Goal: Information Seeking & Learning: Check status

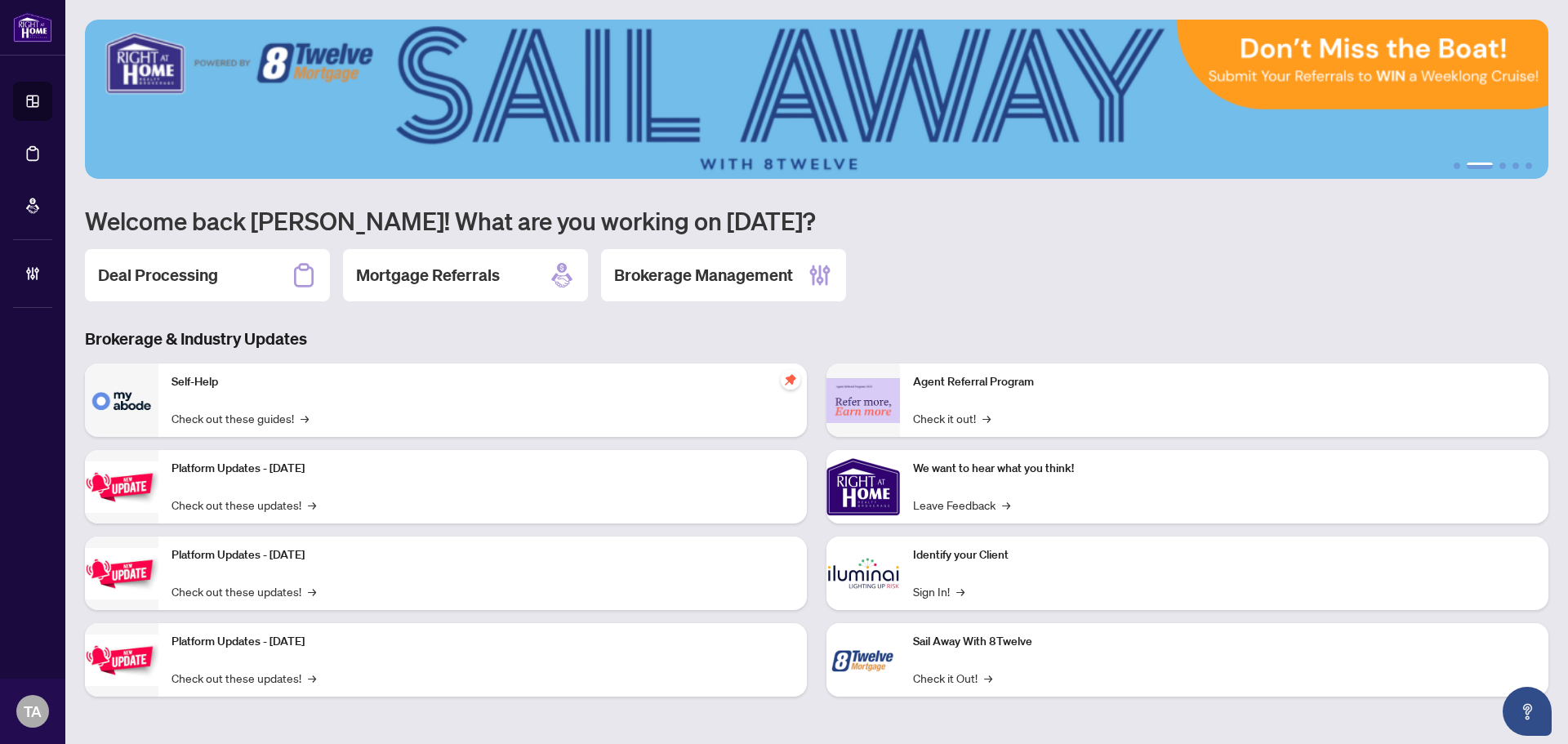
click at [1239, 277] on div "Deal Processing Mortgage Referrals Brokerage Management" at bounding box center [816, 275] width 1464 height 52
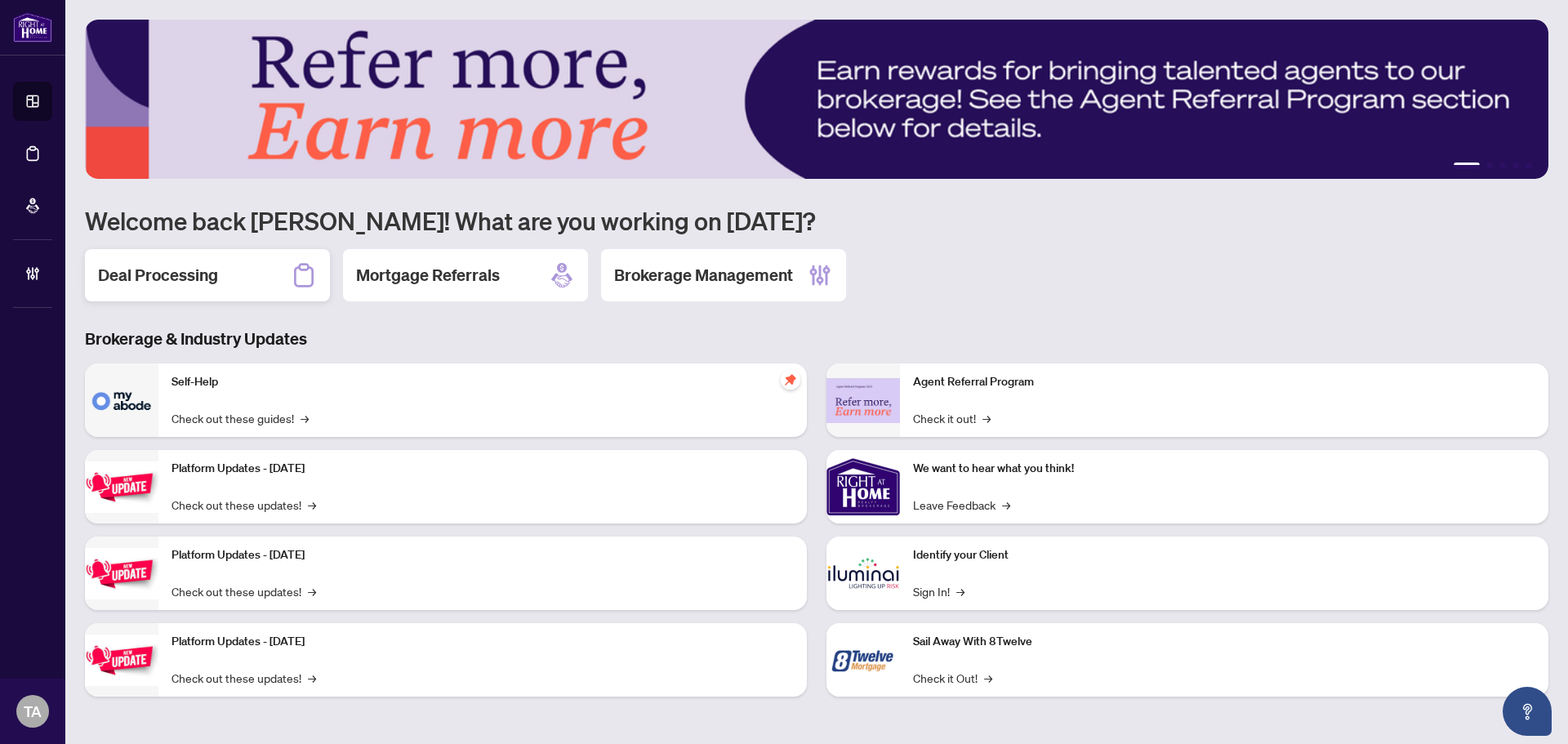
click at [178, 277] on h2 "Deal Processing" at bounding box center [158, 275] width 120 height 23
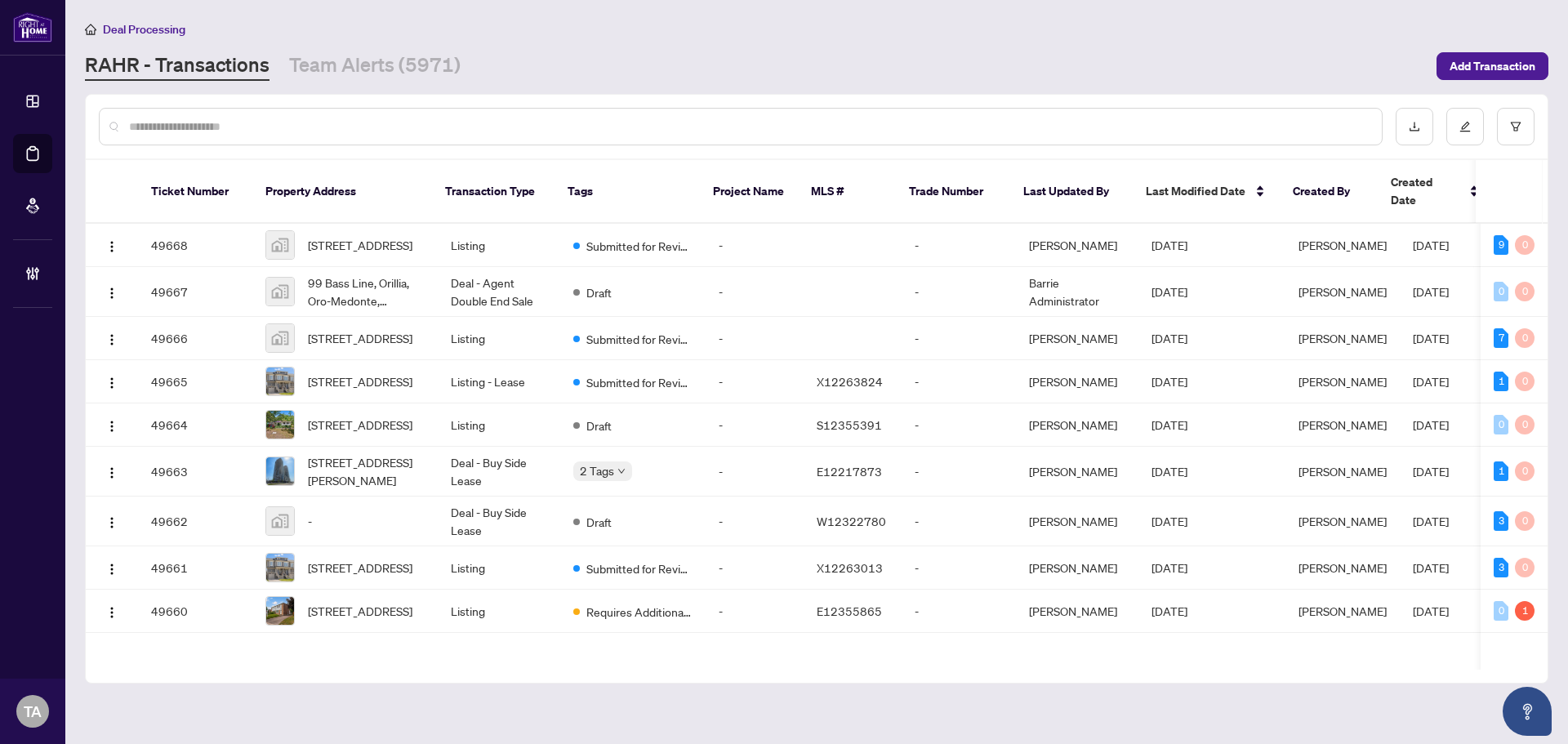
click at [516, 119] on input "text" at bounding box center [749, 127] width 1240 height 18
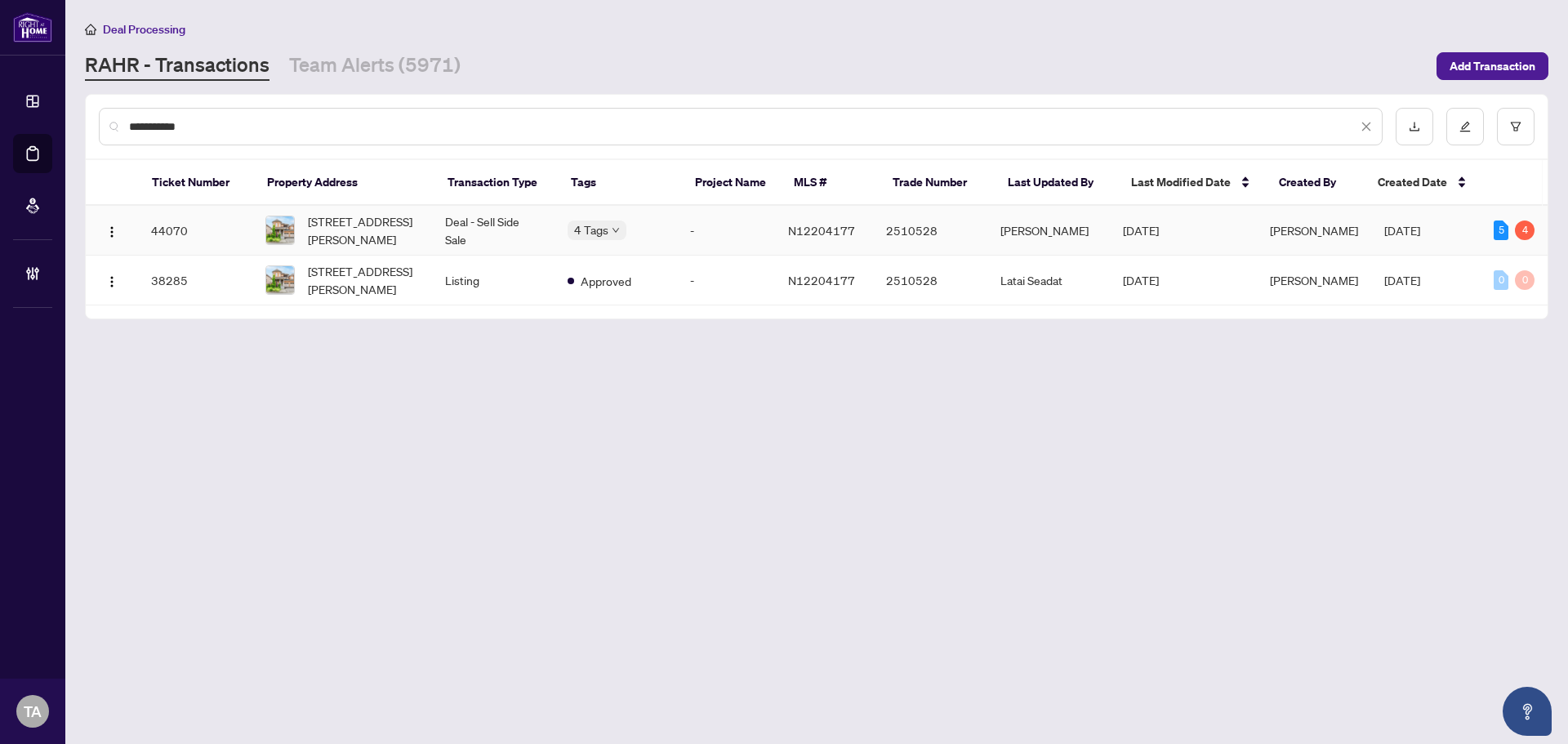
type input "**********"
click at [740, 225] on td "-" at bounding box center [725, 231] width 98 height 50
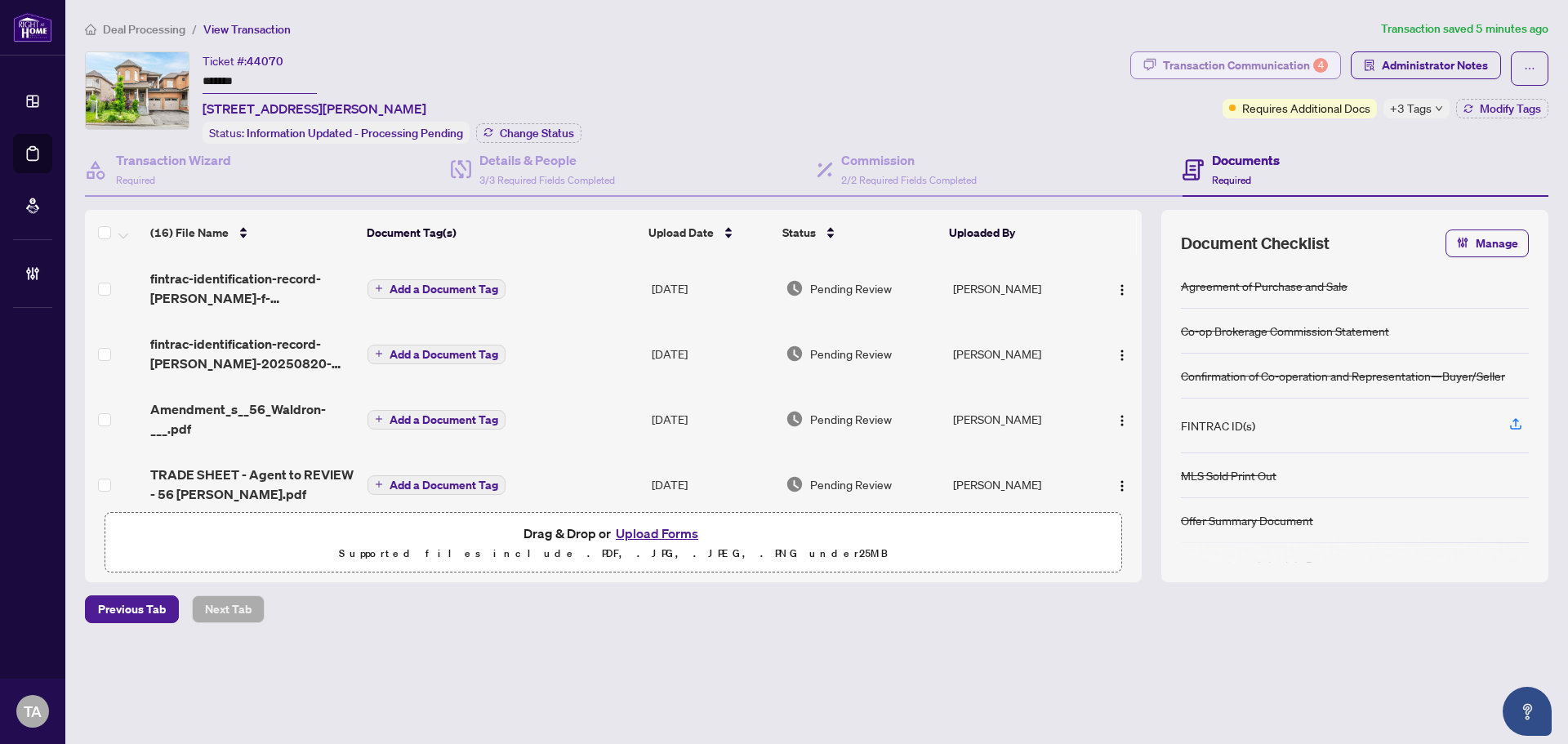
click at [1292, 58] on div "Transaction Communication 4" at bounding box center [1245, 65] width 165 height 27
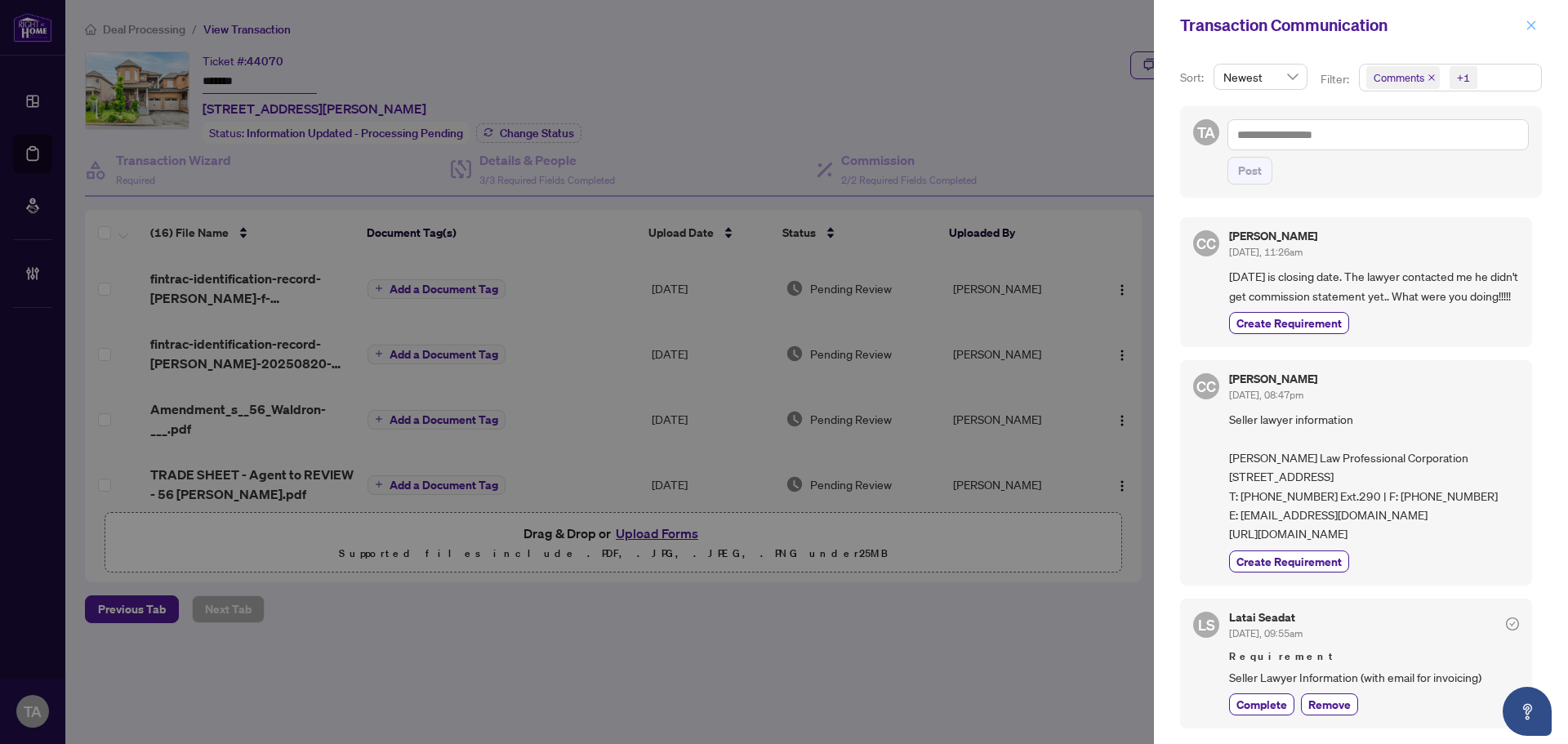
click at [1527, 22] on icon "close" at bounding box center [1532, 25] width 9 height 9
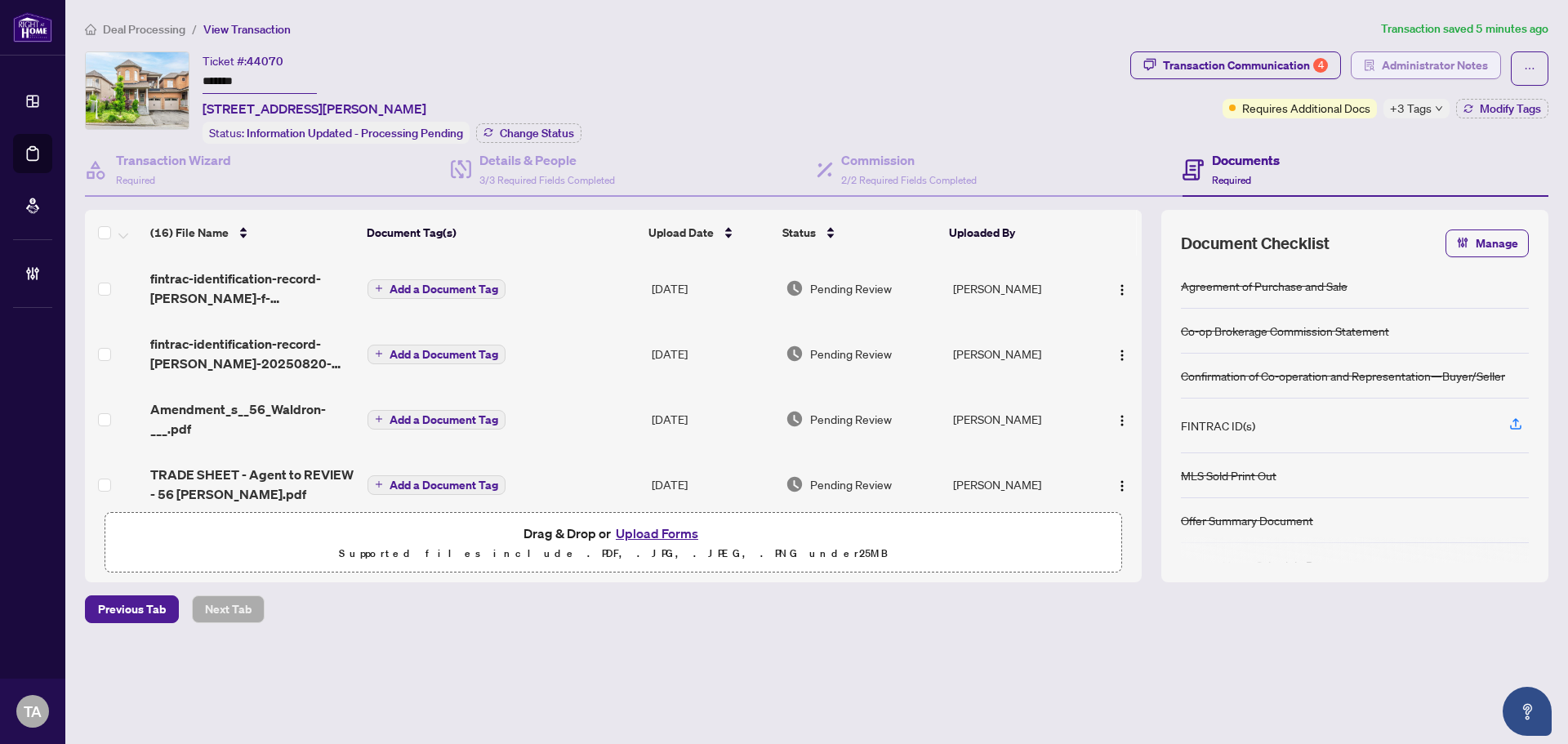
click at [1451, 66] on span "Administrator Notes" at bounding box center [1434, 65] width 106 height 27
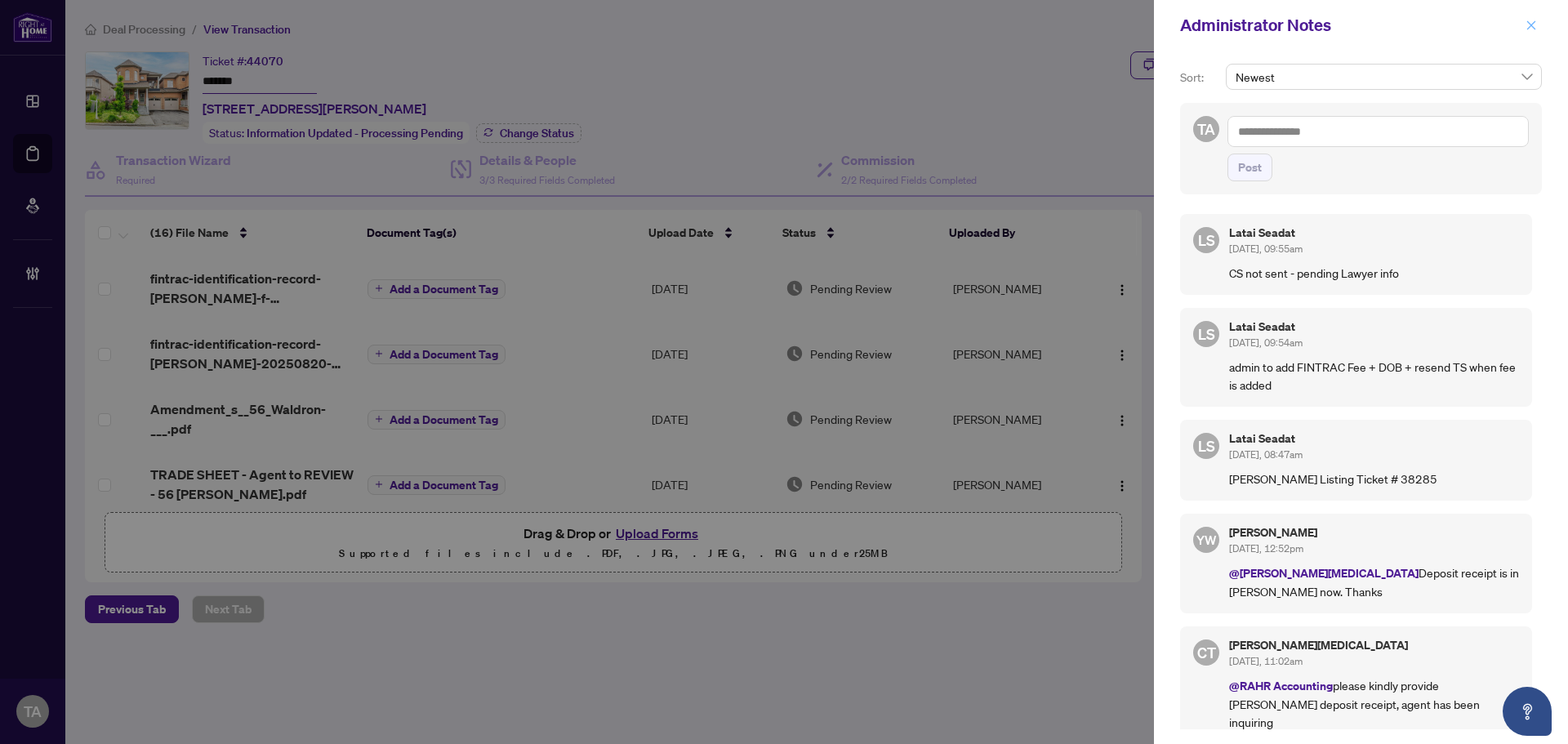
click at [1533, 20] on icon "close" at bounding box center [1531, 25] width 11 height 12
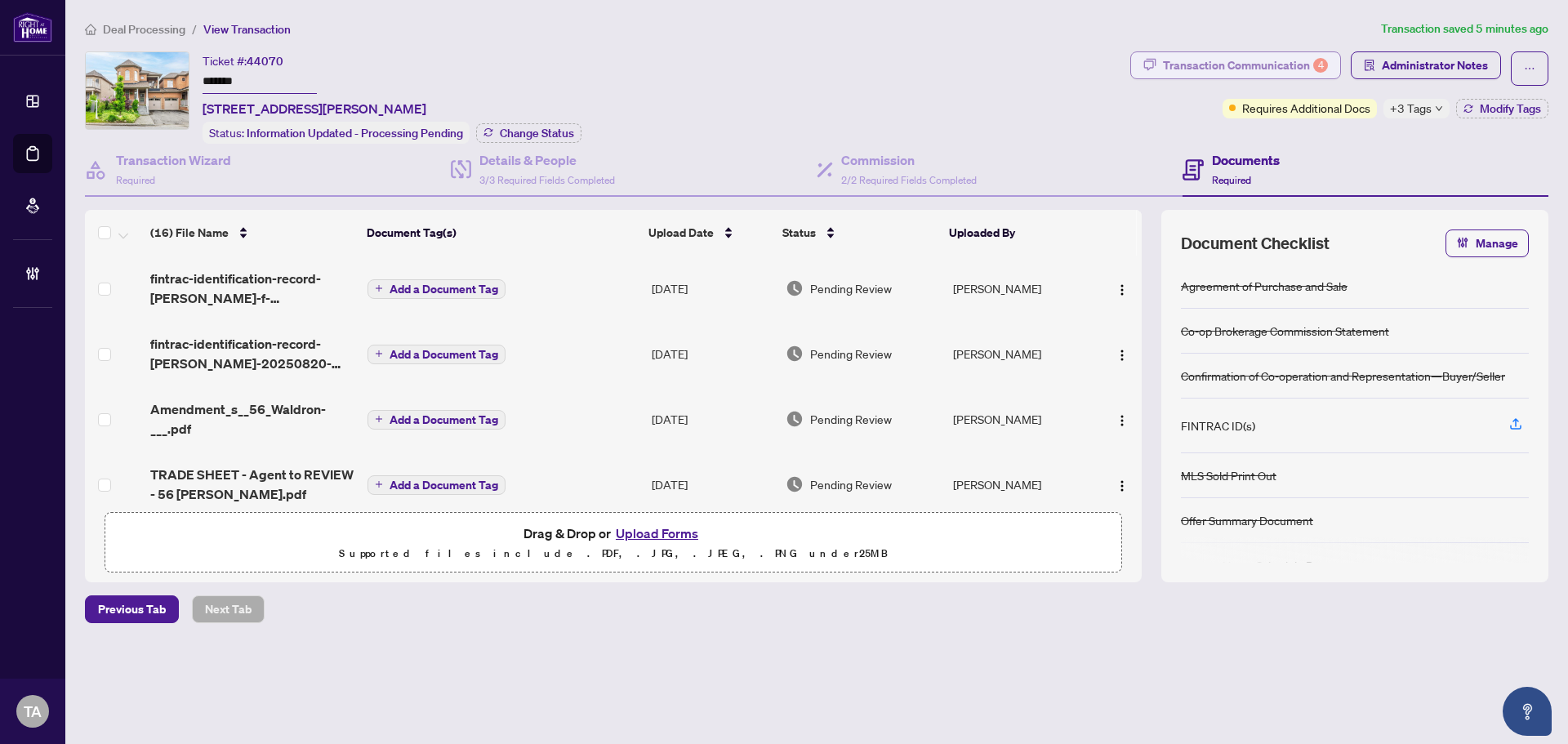
click at [1266, 64] on div "Transaction Communication 4" at bounding box center [1245, 65] width 165 height 27
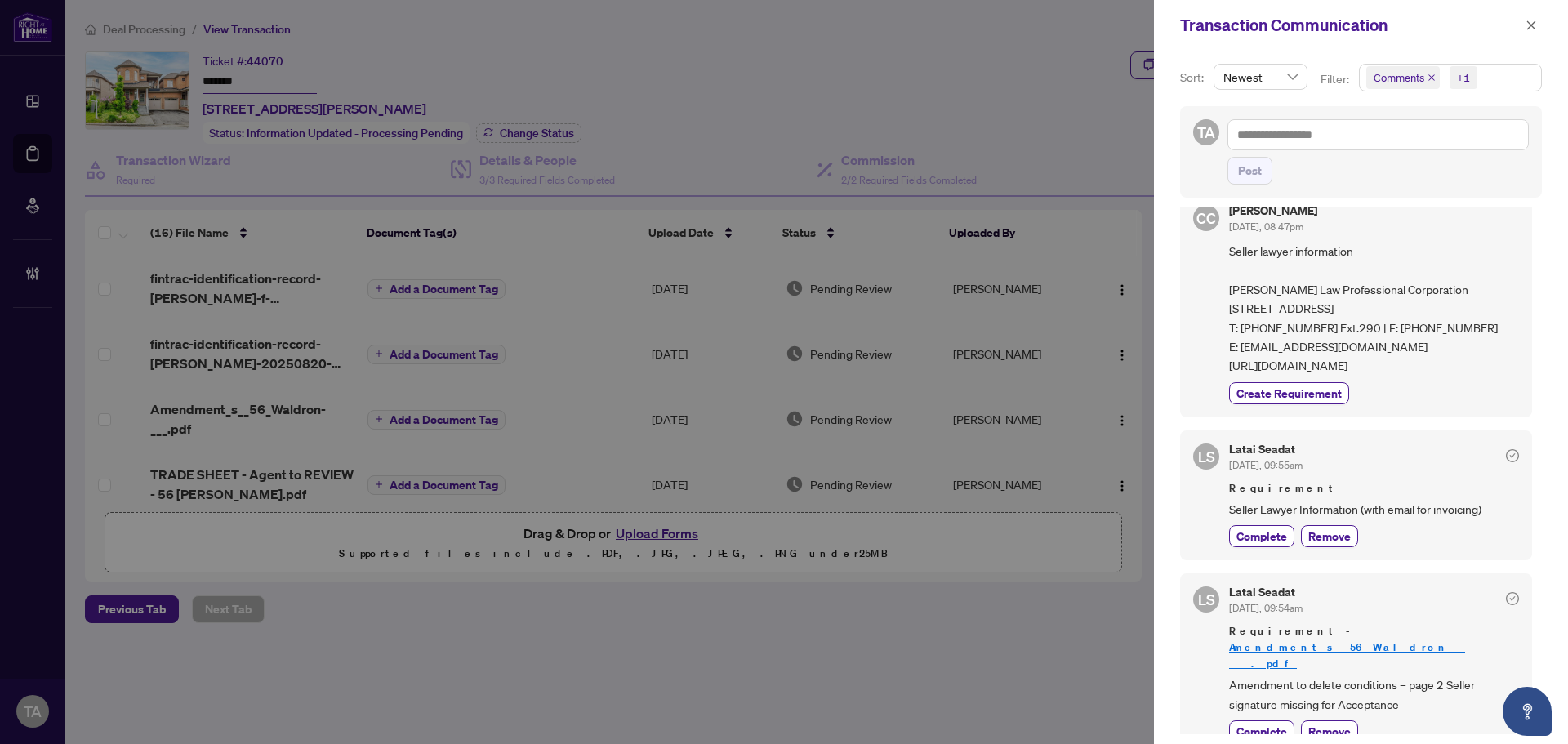
scroll to position [190, 0]
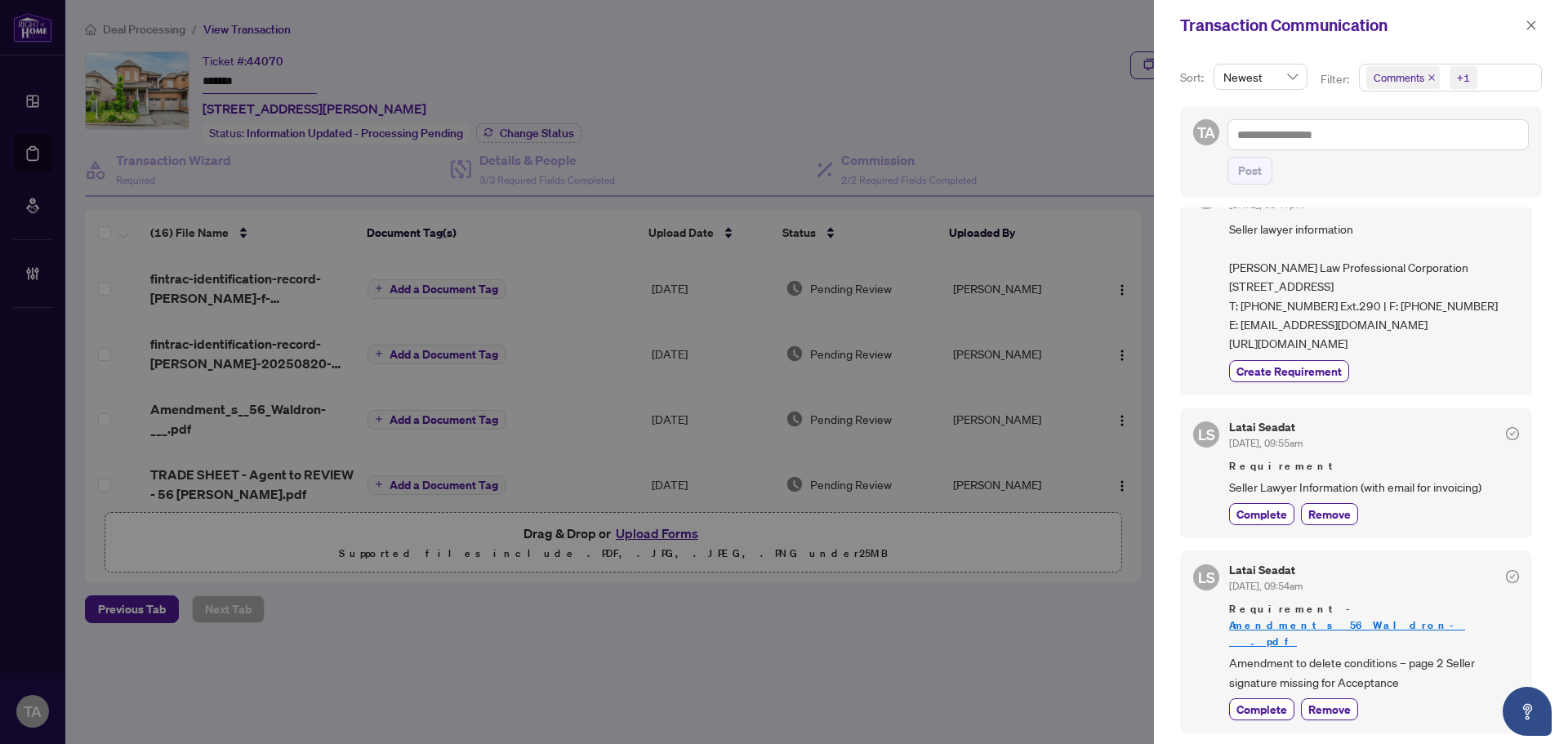
click at [965, 66] on div at bounding box center [784, 372] width 1568 height 744
click at [1536, 26] on icon "close" at bounding box center [1531, 25] width 11 height 12
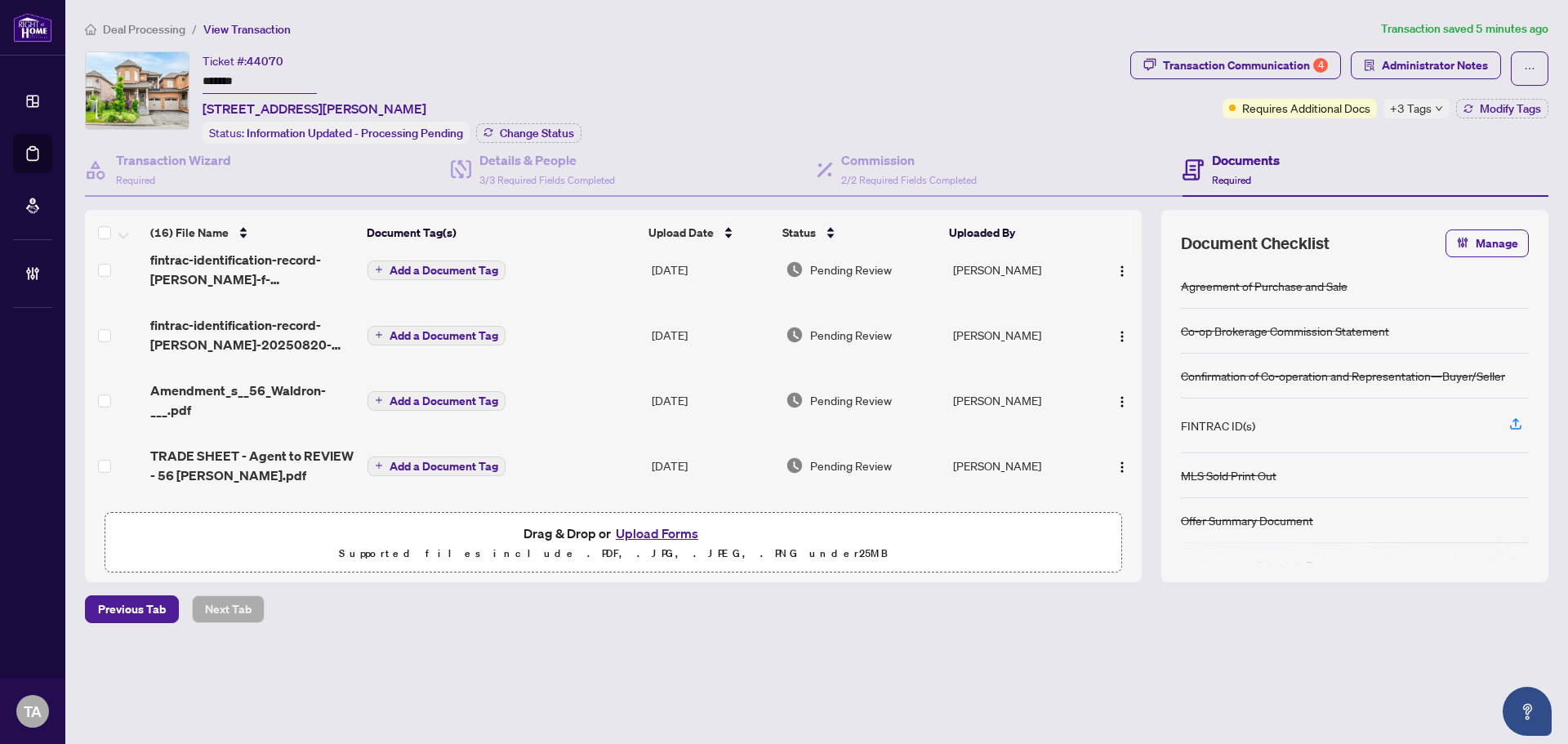
scroll to position [0, 0]
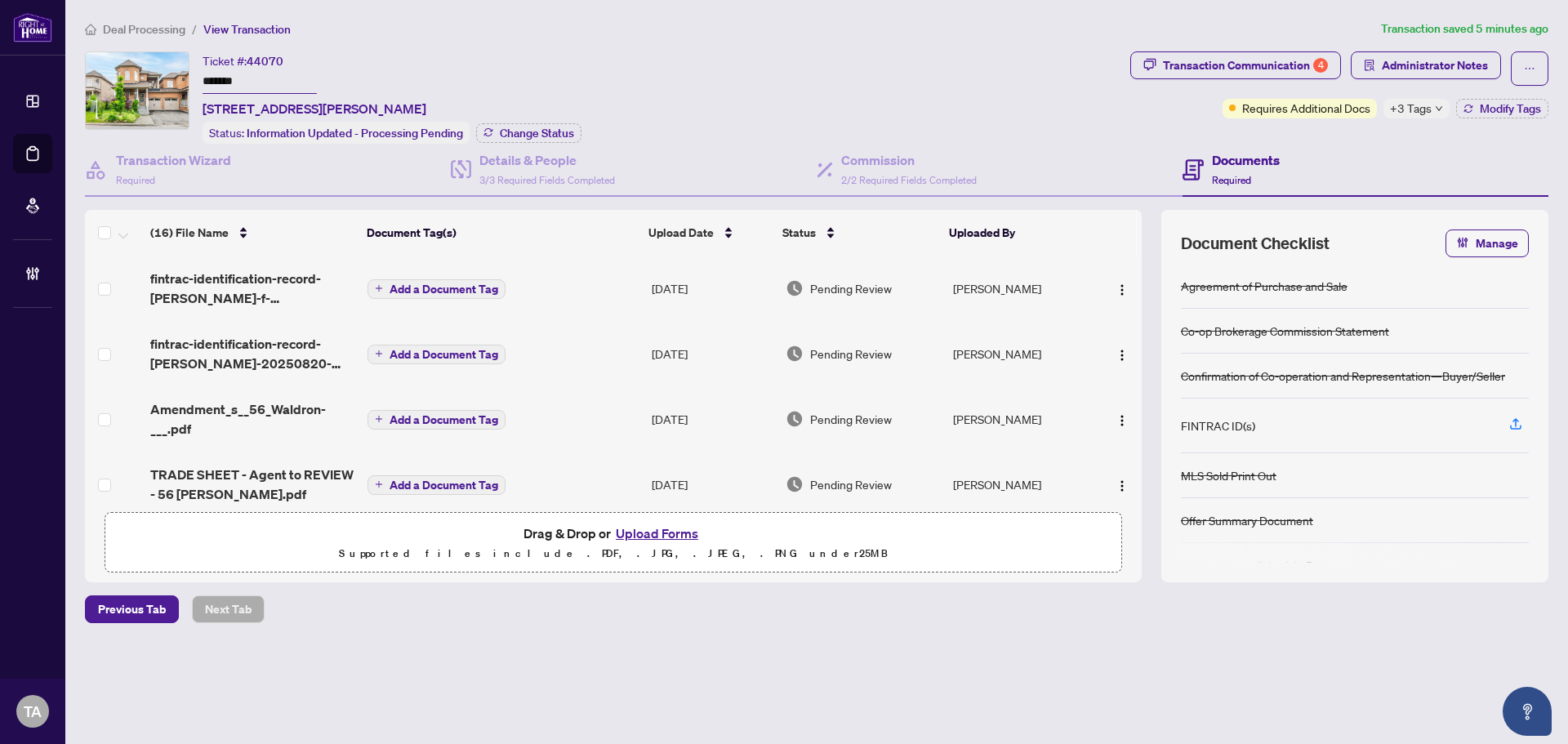
click at [1051, 94] on div "Ticket #: 44070 ******* [STREET_ADDRESS][PERSON_NAME] Status: Information Updat…" at bounding box center [604, 97] width 1038 height 92
click at [1295, 70] on div "Transaction Communication 4" at bounding box center [1245, 65] width 165 height 27
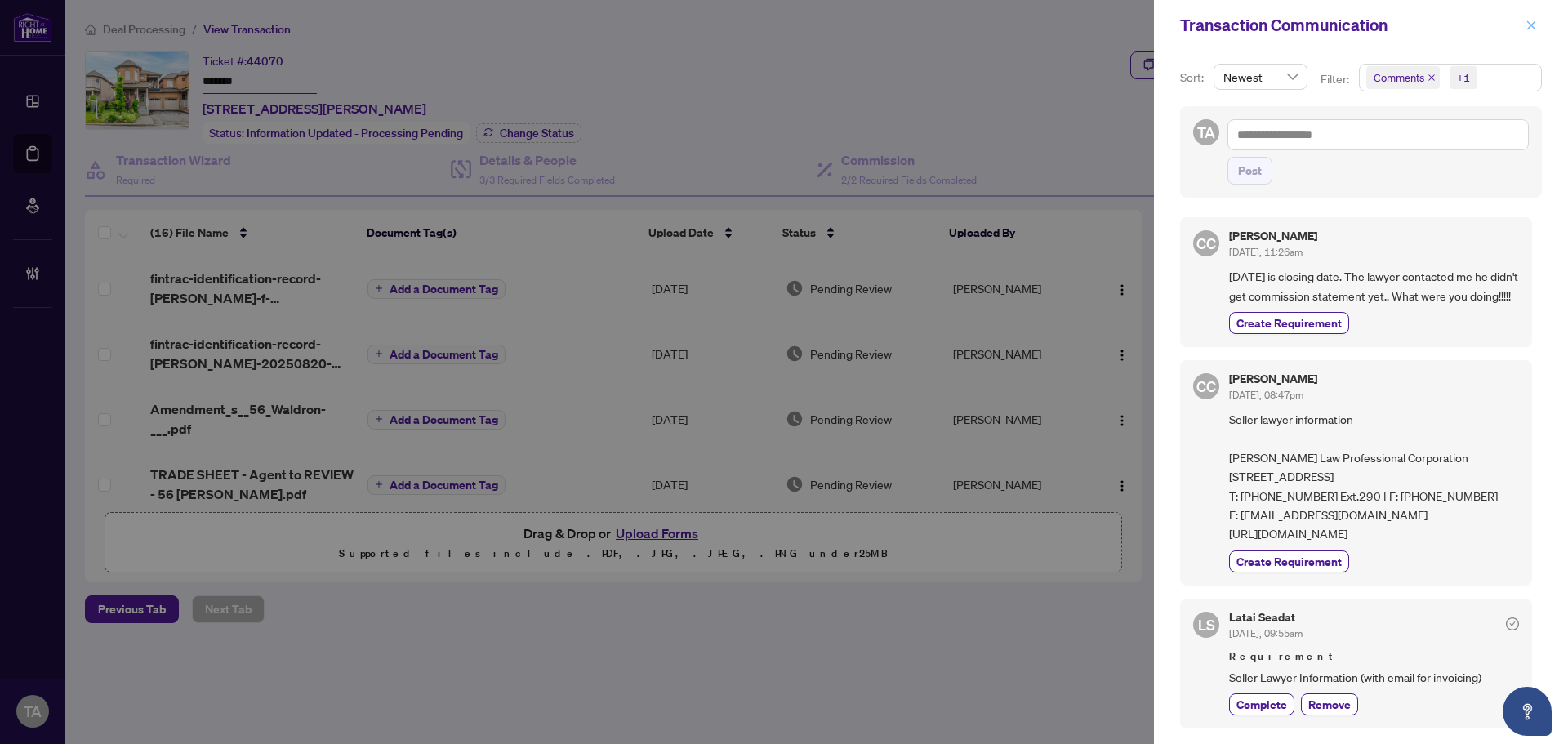
click at [1527, 21] on icon "close" at bounding box center [1531, 25] width 11 height 12
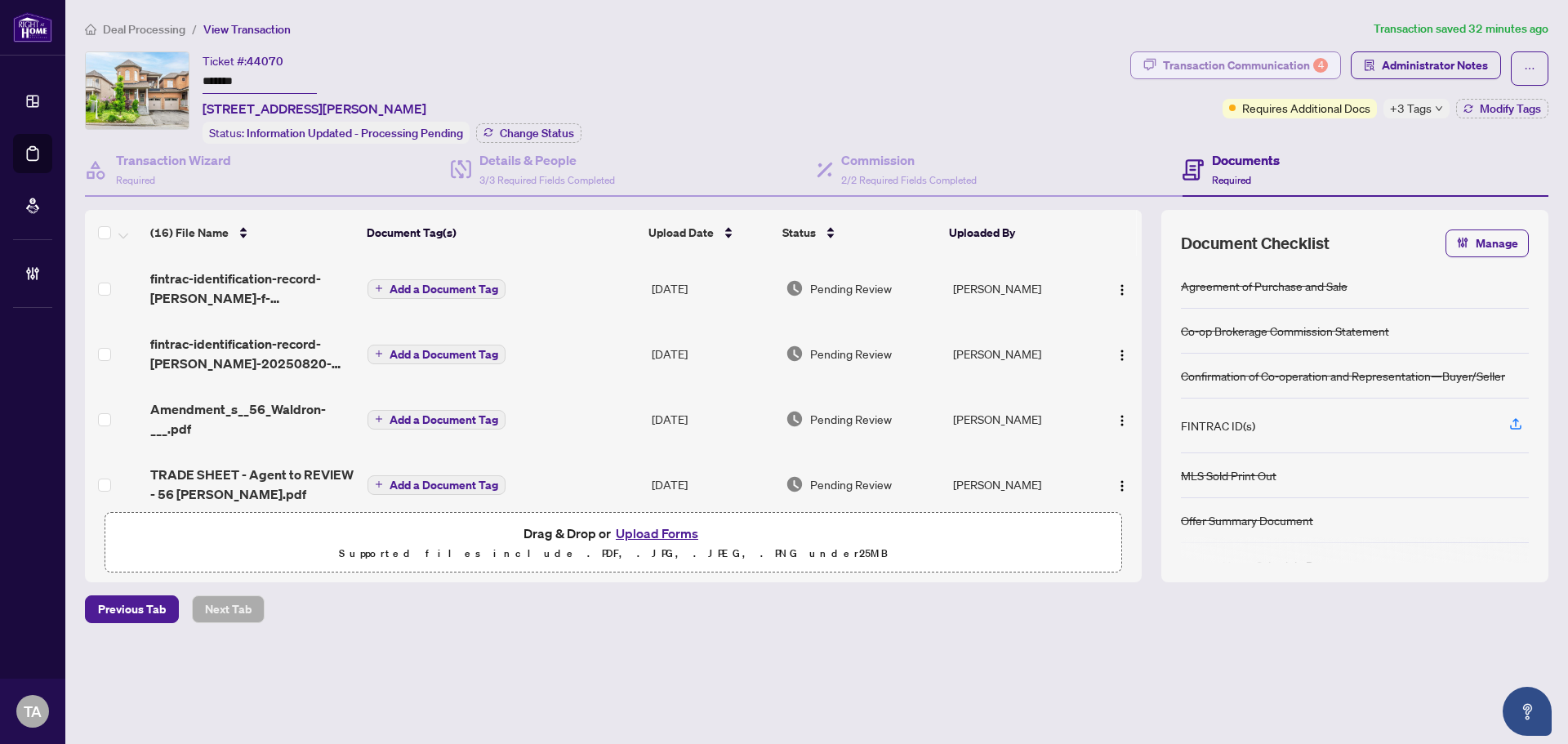
click at [1290, 65] on div "Transaction Communication 4" at bounding box center [1245, 65] width 165 height 27
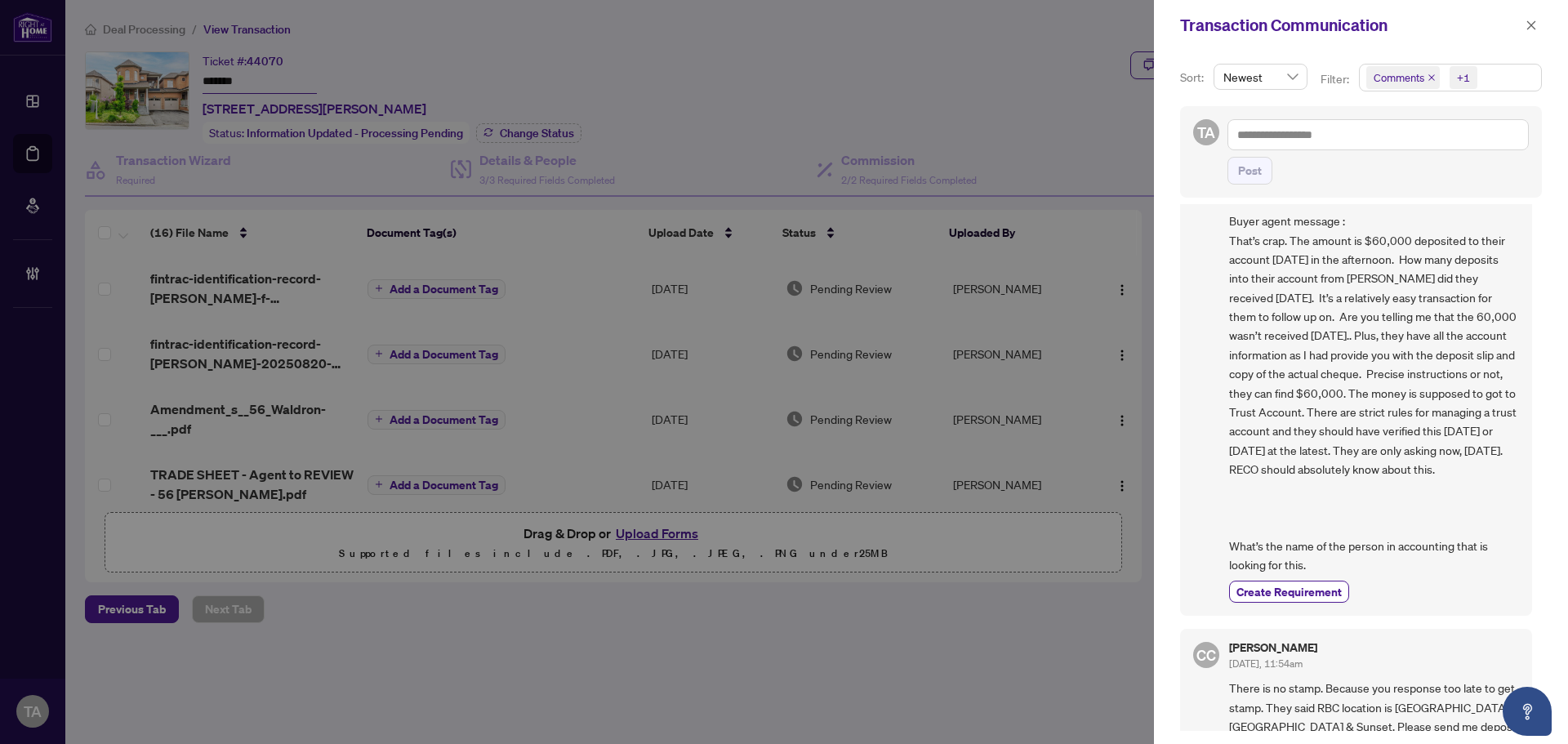
scroll to position [1869, 0]
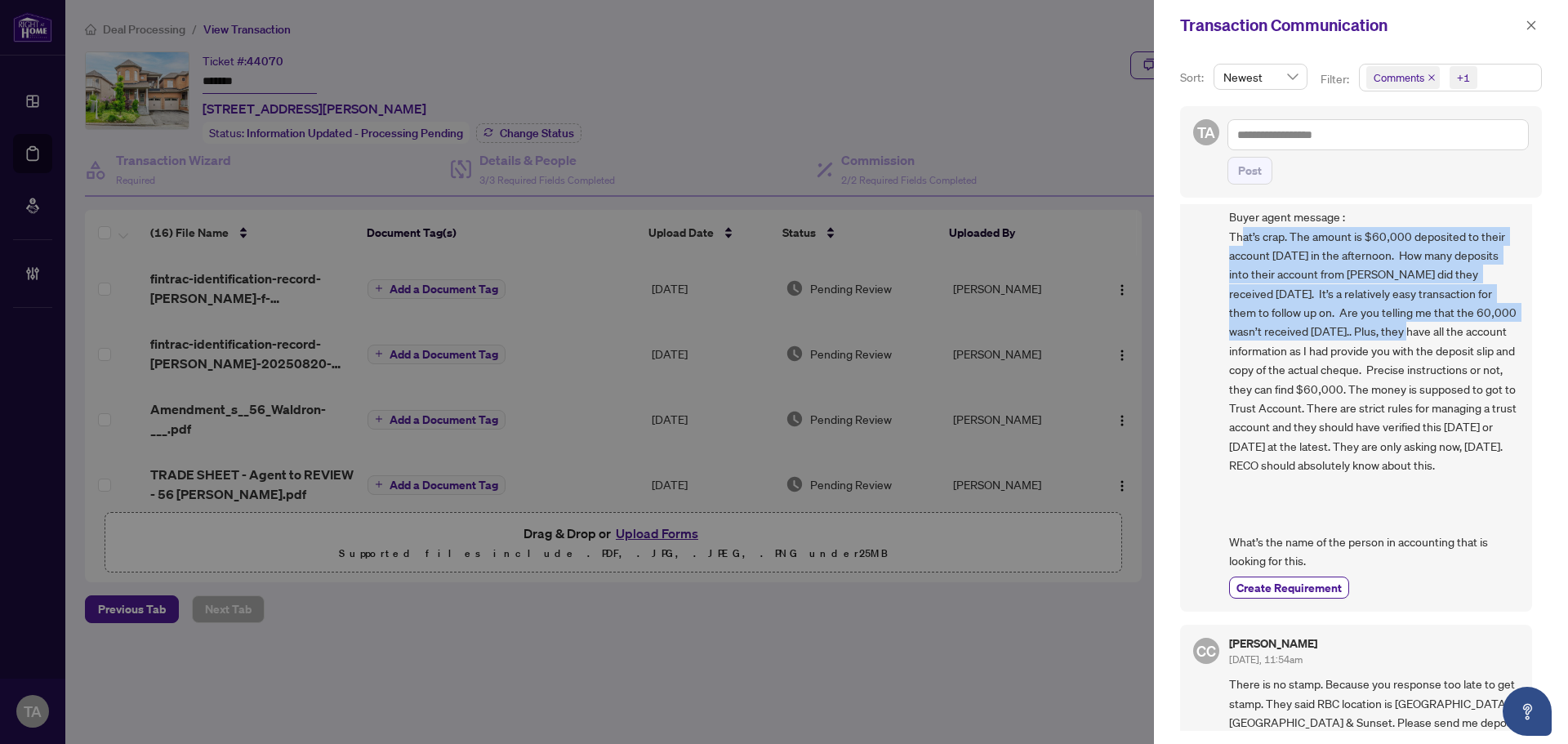
drag, startPoint x: 1240, startPoint y: 242, endPoint x: 1428, endPoint y: 340, distance: 212.0
click at [1428, 340] on span "Buyer agent message : That’s crap. The amount is $60,000 deposited to their acc…" at bounding box center [1374, 389] width 290 height 363
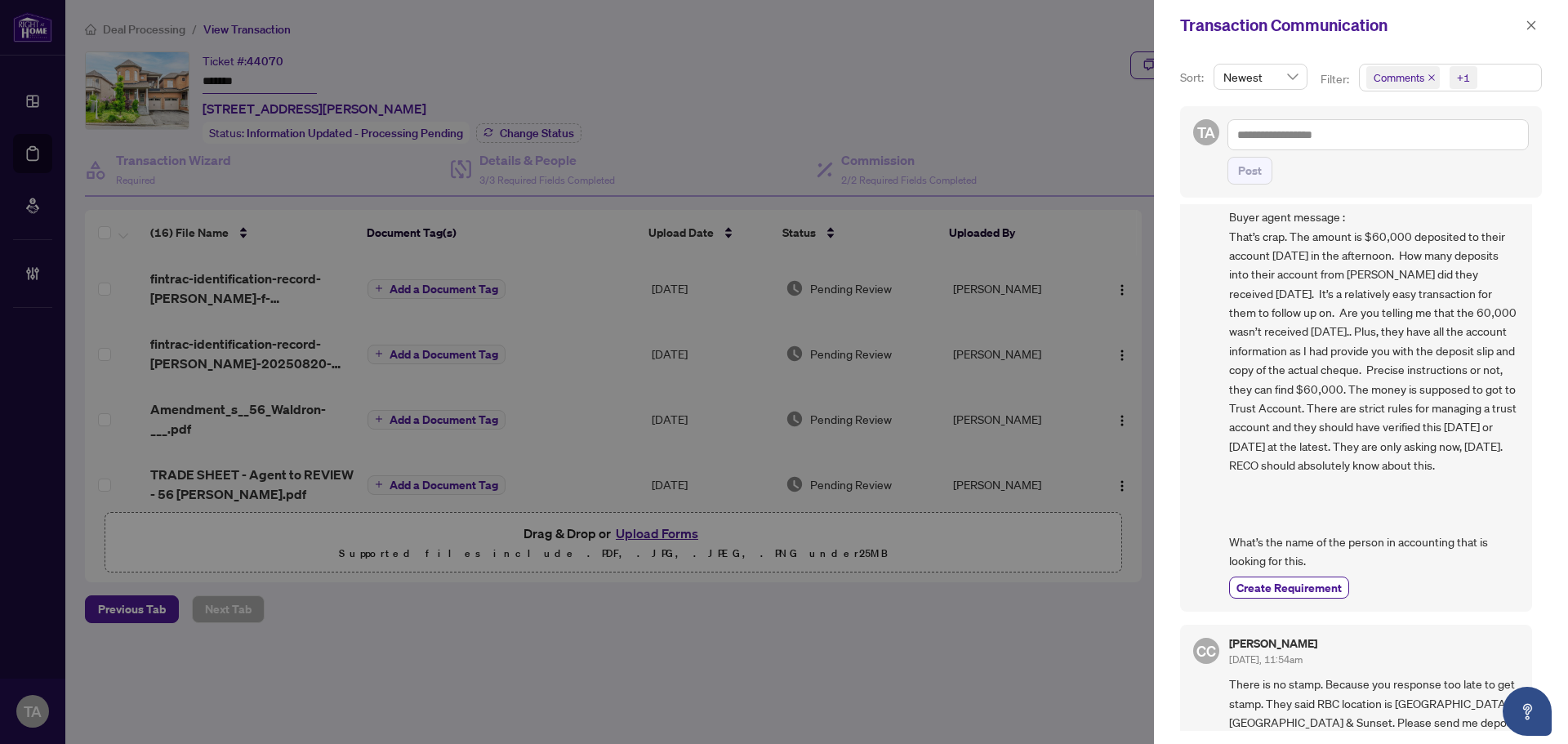
click at [1421, 421] on span "Buyer agent message : That’s crap. The amount is $60,000 deposited to their acc…" at bounding box center [1374, 389] width 290 height 363
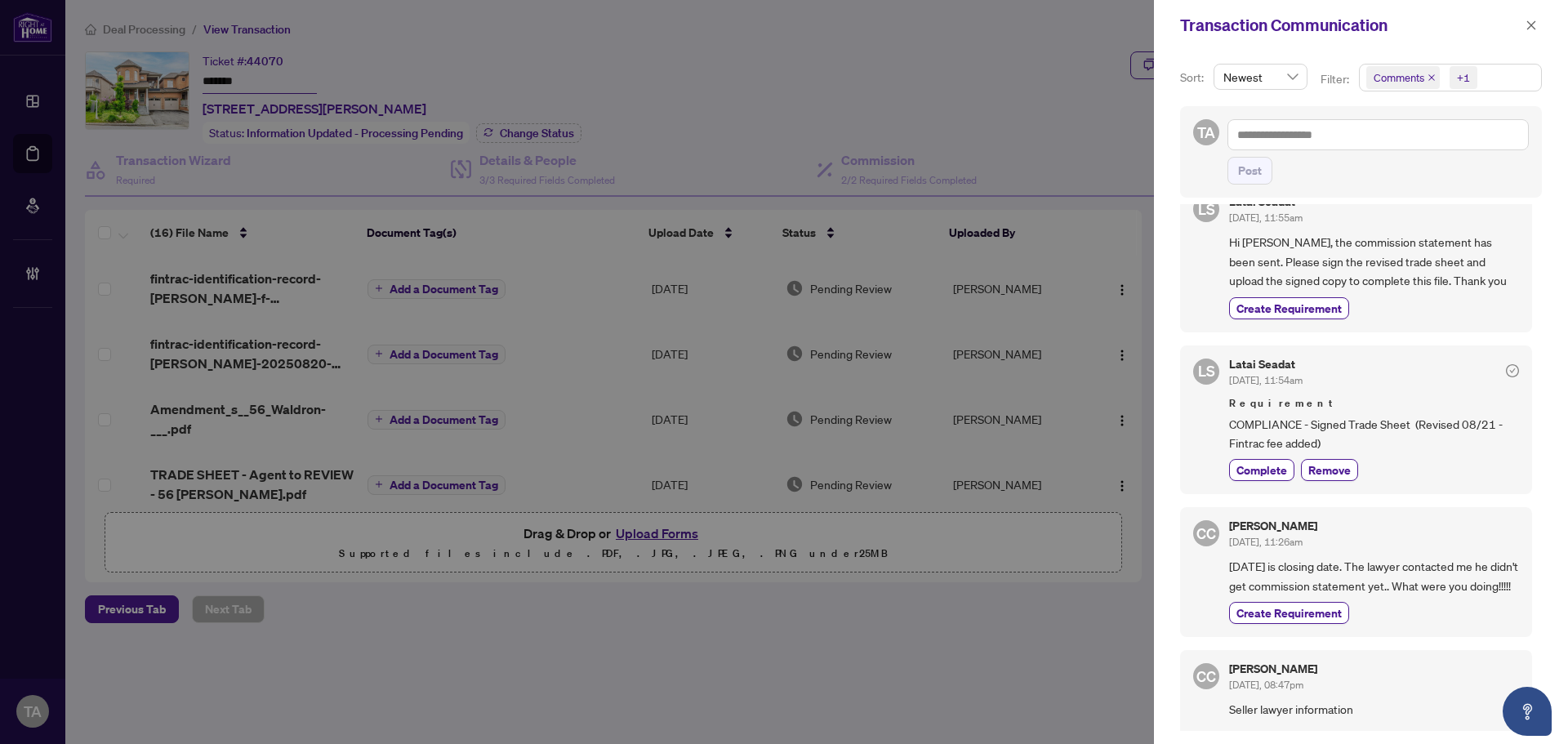
scroll to position [0, 0]
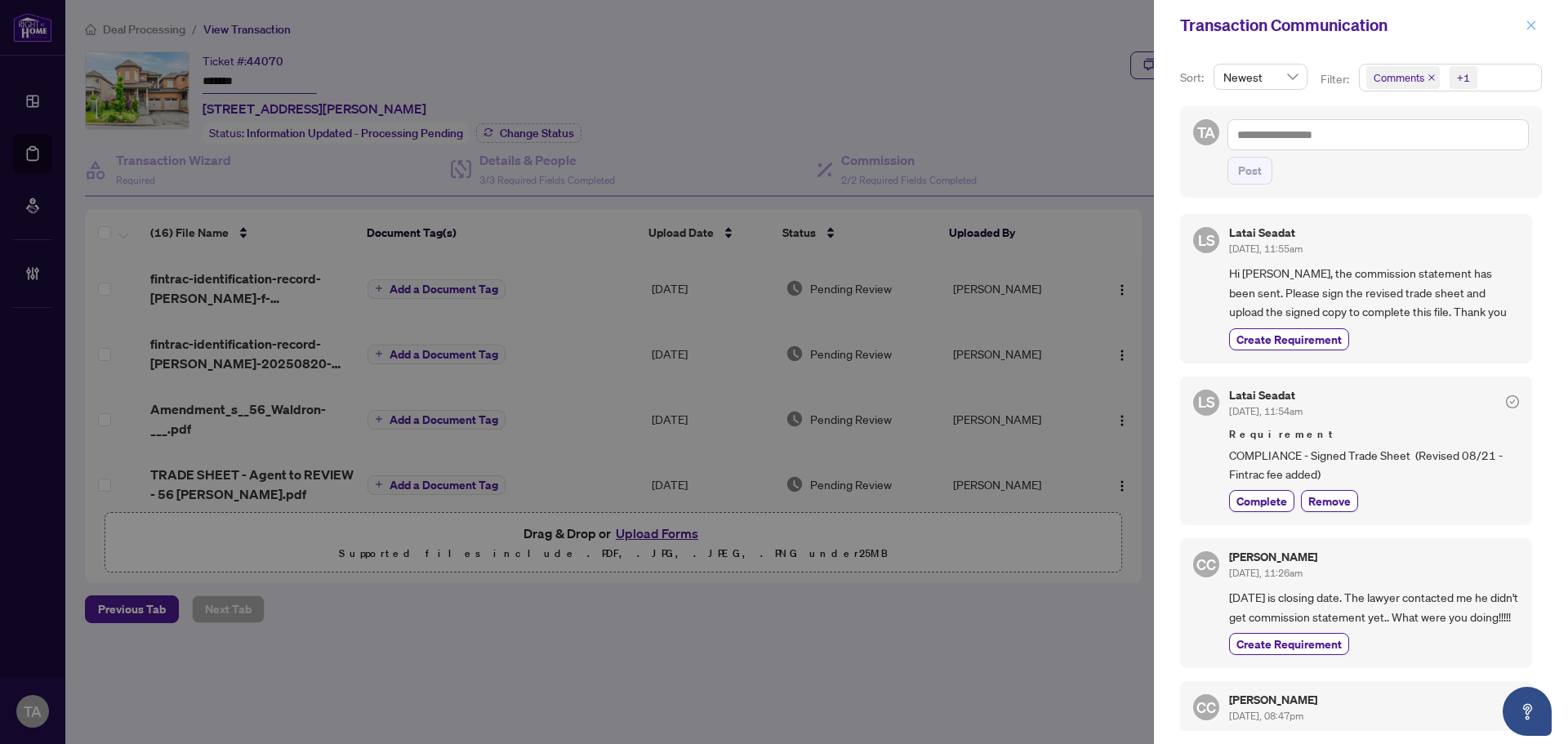
click at [1529, 27] on icon "close" at bounding box center [1532, 25] width 9 height 9
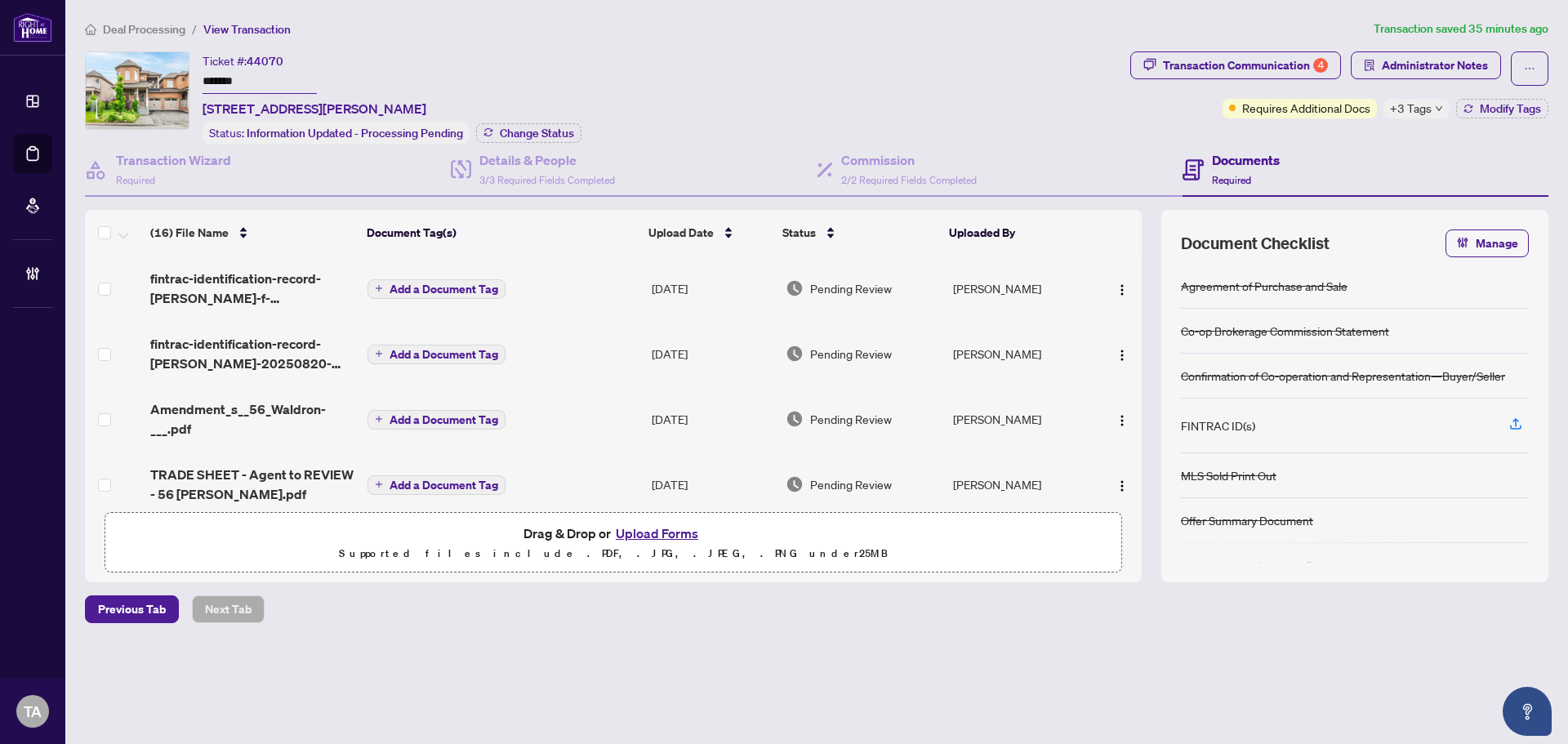
click at [841, 112] on div "Ticket #: 44070 ******* [STREET_ADDRESS][PERSON_NAME] Status: Information Updat…" at bounding box center [604, 97] width 1038 height 92
